Goal: Use online tool/utility: Utilize a website feature to perform a specific function

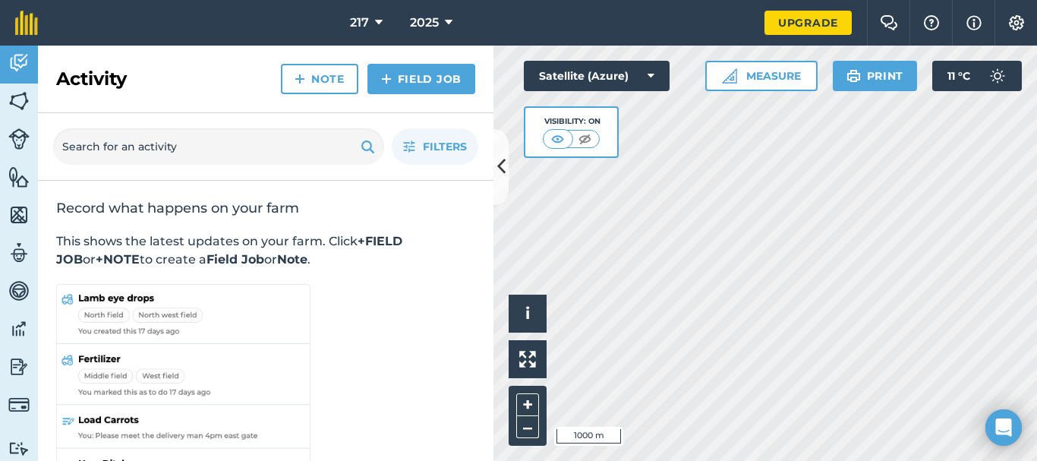
click at [789, 460] on html "217 2025 Upgrade Farm Chat Help Info Settings Map printing is not available on …" at bounding box center [518, 230] width 1037 height 461
click at [528, 407] on button "+" at bounding box center [527, 404] width 23 height 23
click at [527, 407] on button "+" at bounding box center [527, 404] width 23 height 23
click at [770, 81] on button "Measure" at bounding box center [761, 76] width 112 height 30
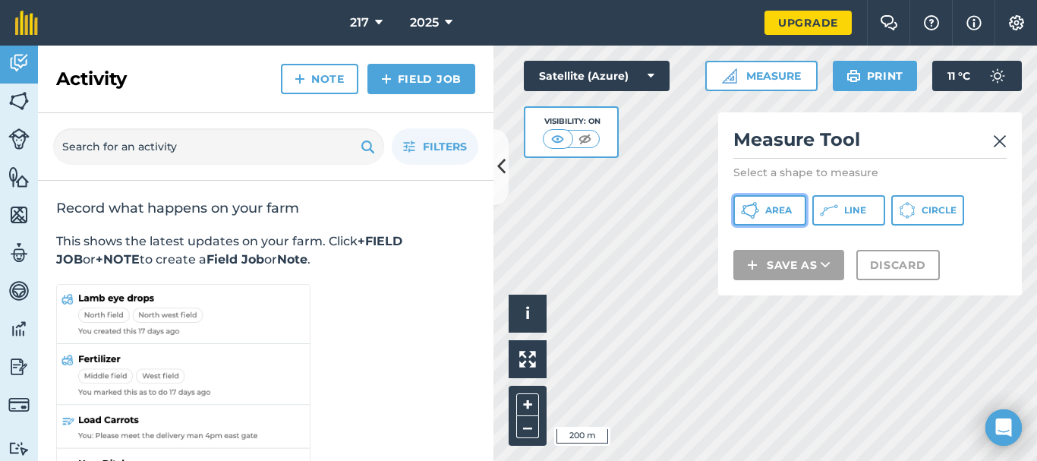
click at [759, 216] on button "Area" at bounding box center [769, 210] width 73 height 30
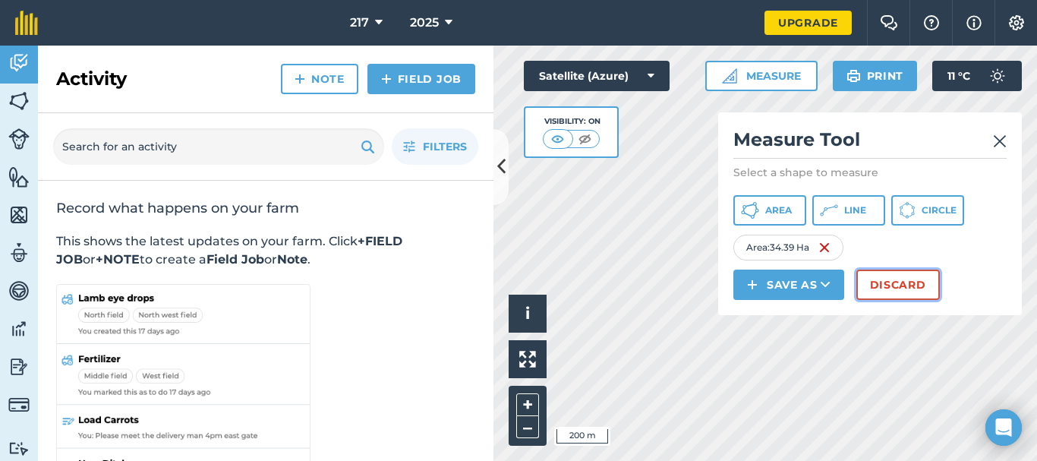
drag, startPoint x: 718, startPoint y: 361, endPoint x: 888, endPoint y: 298, distance: 181.6
click at [888, 298] on button "Discard" at bounding box center [898, 285] width 84 height 30
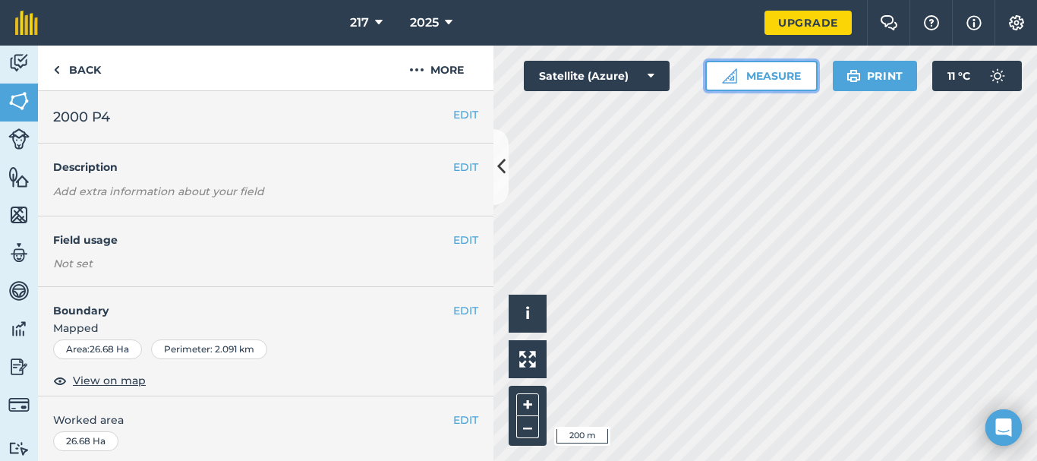
click at [774, 77] on button "Measure" at bounding box center [761, 76] width 112 height 30
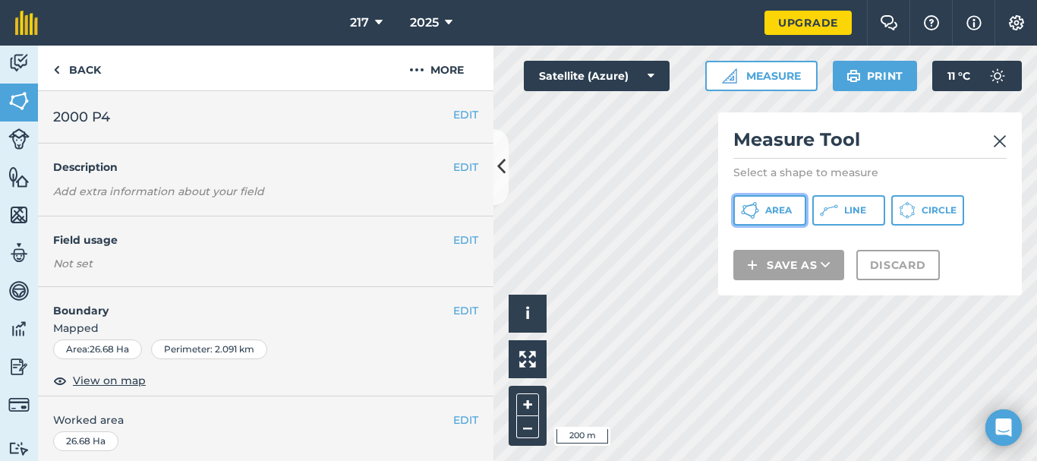
click at [768, 210] on span "Area" at bounding box center [778, 210] width 27 height 12
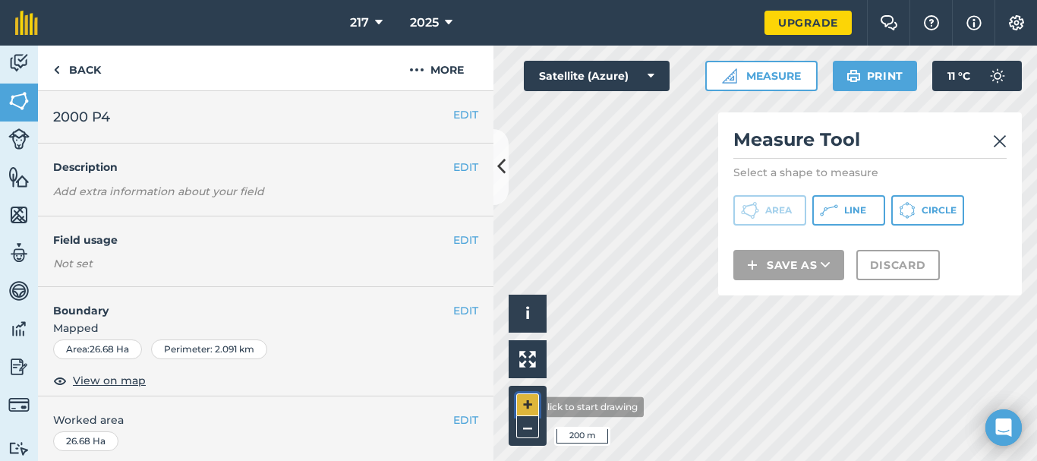
click at [523, 407] on button "+" at bounding box center [527, 404] width 23 height 23
click at [707, 460] on html "217 2025 Upgrade Farm Chat Help Info Settings Map printing is not available on …" at bounding box center [518, 230] width 1037 height 461
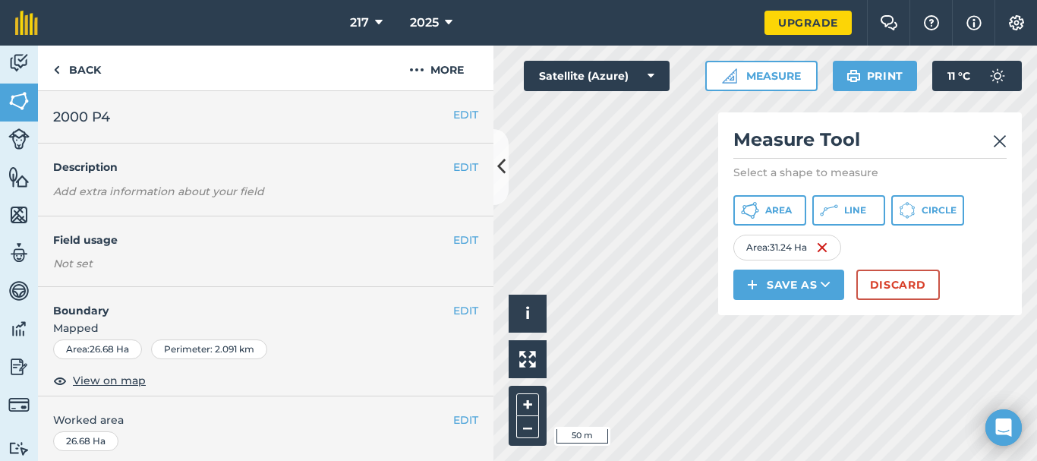
click at [996, 139] on img at bounding box center [1000, 141] width 14 height 18
